Goal: Find specific page/section: Find specific page/section

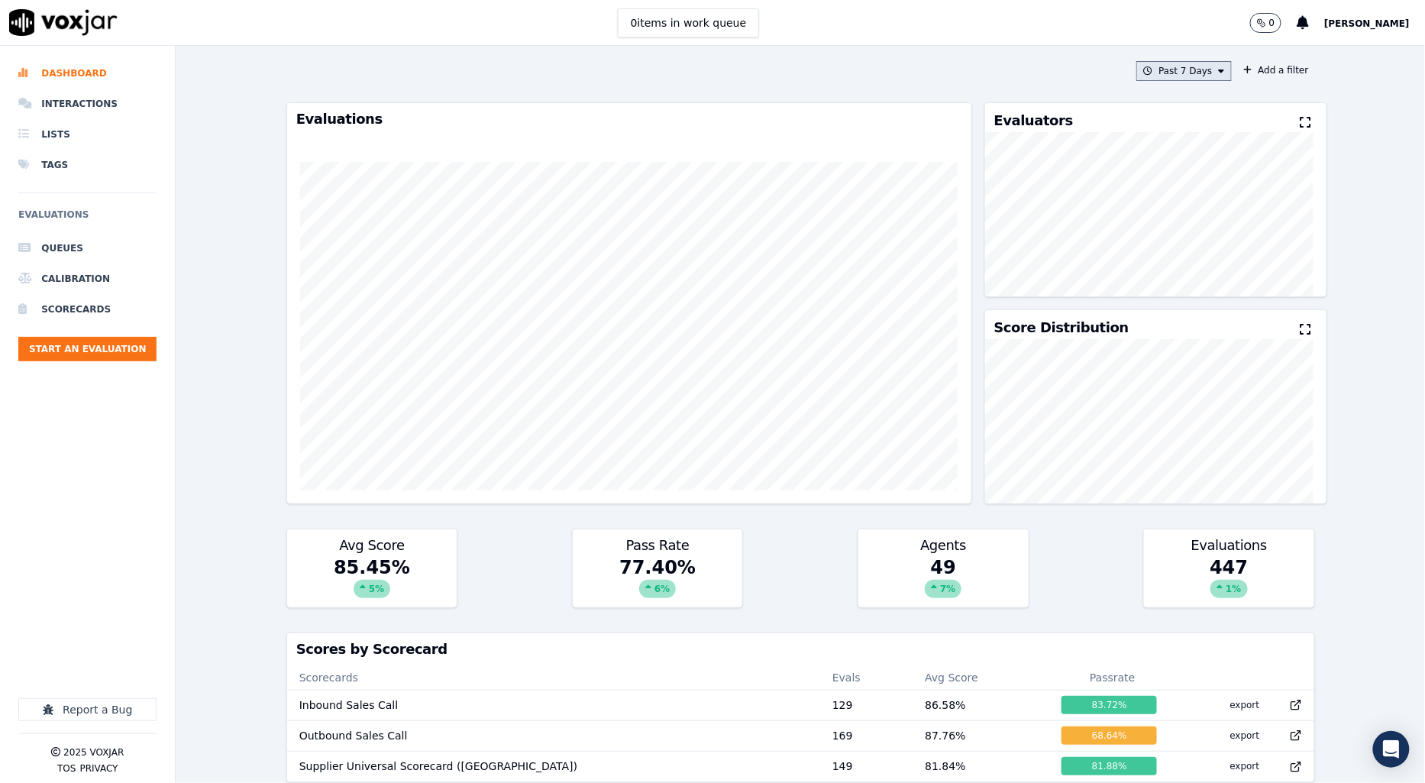
click at [1219, 71] on icon at bounding box center [1222, 70] width 6 height 9
click at [1162, 112] on div "[DATE]" at bounding box center [1177, 118] width 31 height 12
click at [1162, 97] on div "Custom" at bounding box center [1179, 99] width 35 height 12
click at [1095, 132] on input "From" at bounding box center [1158, 129] width 134 height 34
click at [1147, 132] on input "From" at bounding box center [1158, 129] width 134 height 34
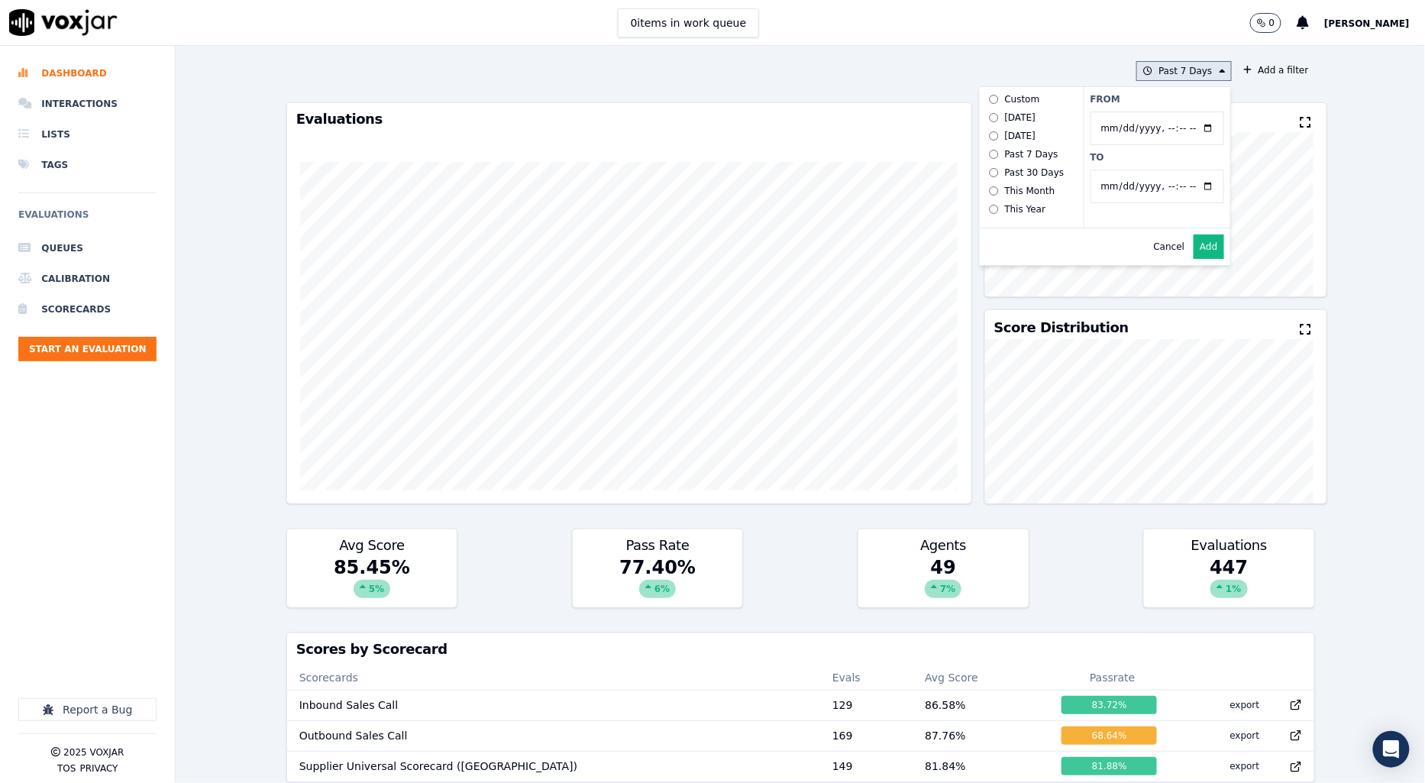
click at [1186, 125] on input "From" at bounding box center [1158, 129] width 134 height 34
type input "[DATE]T00:00"
click at [1154, 102] on label "From" at bounding box center [1158, 99] width 134 height 12
click at [1154, 112] on input "From" at bounding box center [1158, 129] width 134 height 34
click at [1186, 186] on input "To" at bounding box center [1158, 187] width 134 height 34
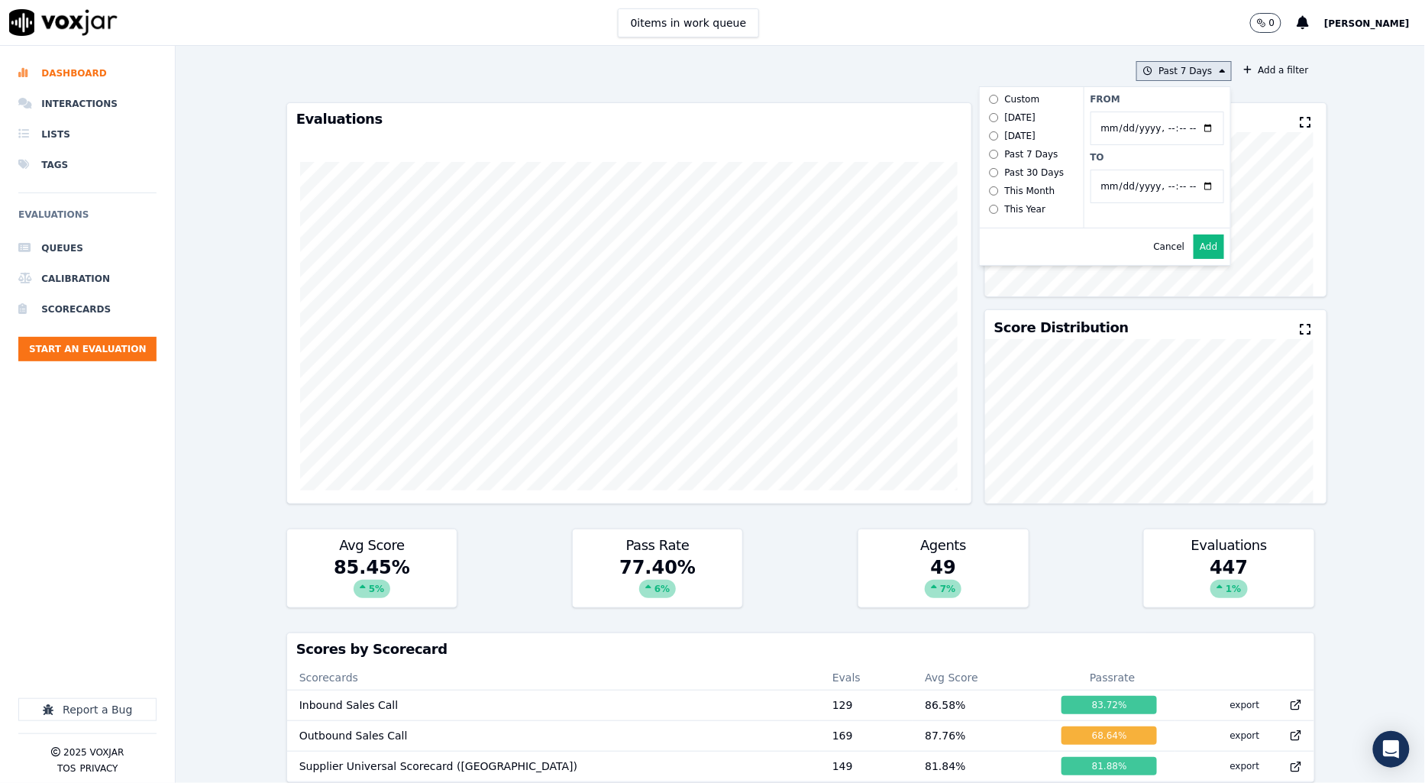
click at [1167, 158] on label "To" at bounding box center [1158, 157] width 134 height 12
click at [1167, 170] on input "To" at bounding box center [1158, 187] width 134 height 34
click at [1194, 253] on button "Add" at bounding box center [1209, 247] width 30 height 24
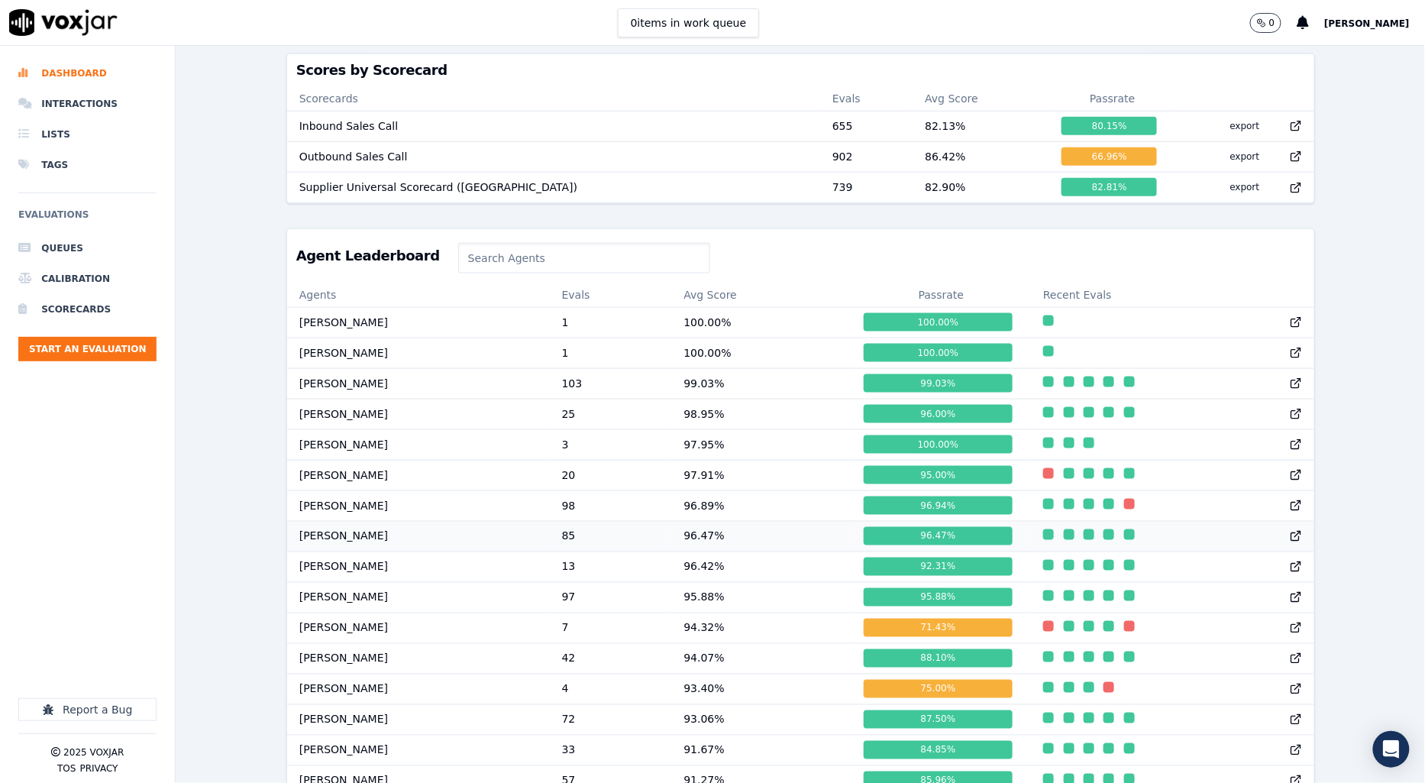
scroll to position [586, 0]
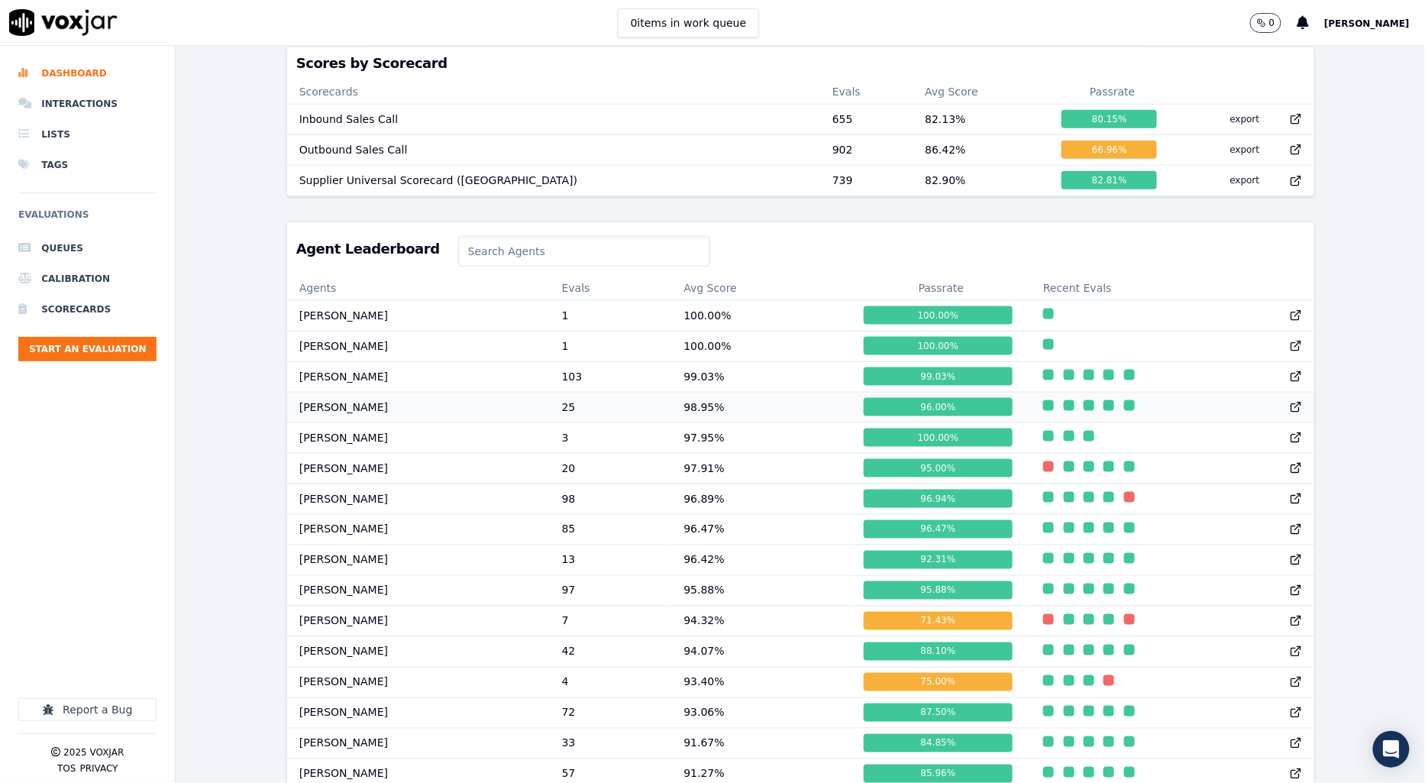
click at [733, 419] on td "98.95 %" at bounding box center [761, 407] width 180 height 31
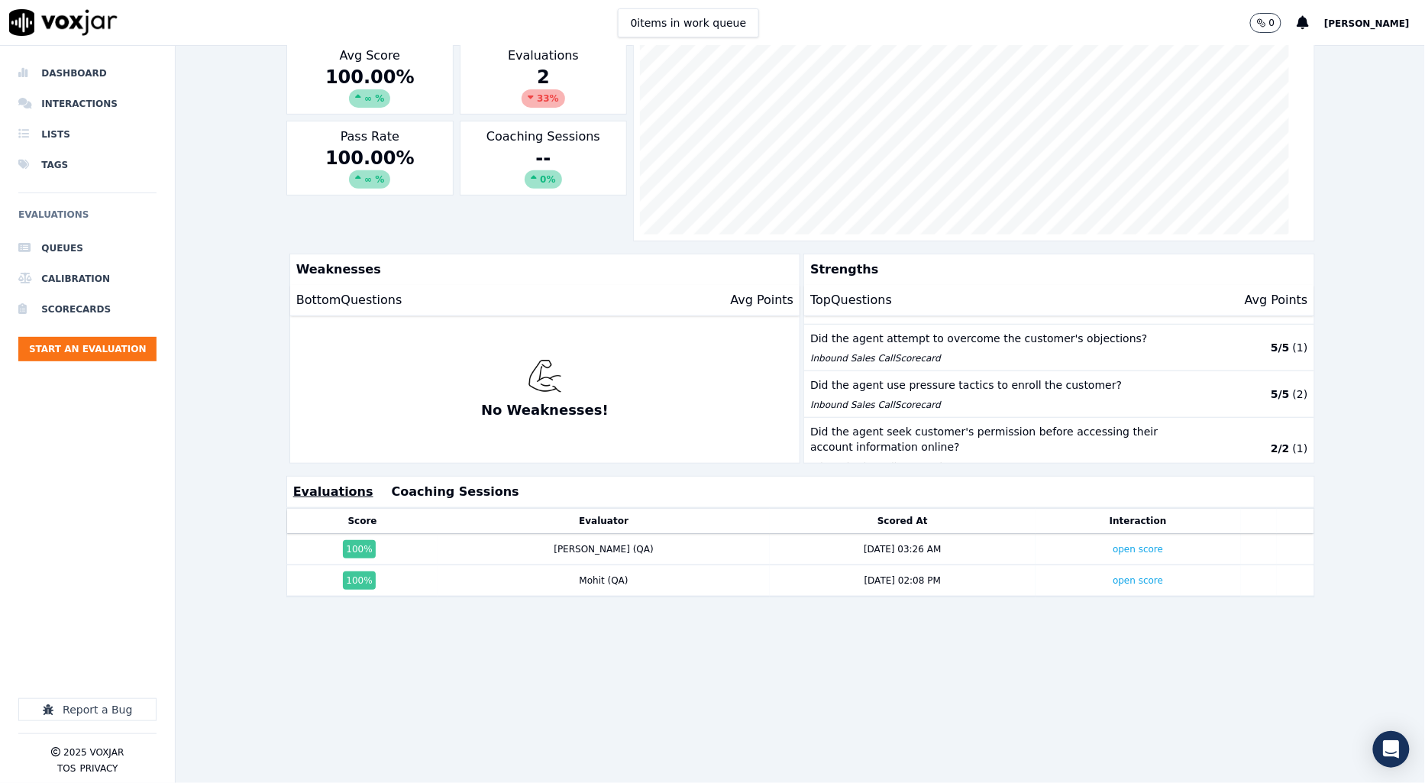
scroll to position [170, 0]
